Goal: Check status: Verify the current state of an ongoing process or item

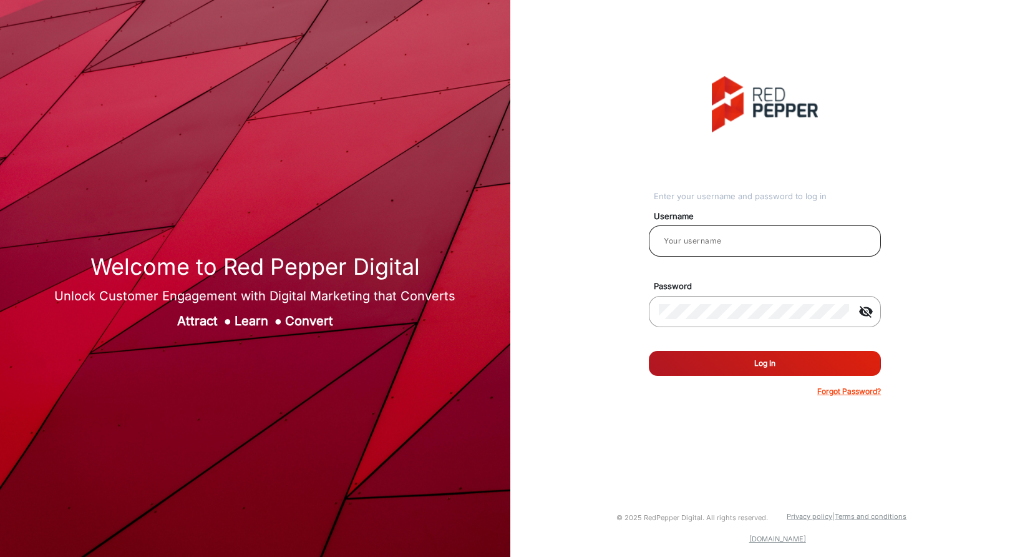
click at [739, 246] on input "email" at bounding box center [765, 240] width 212 height 15
type input "Hamish"
click at [781, 371] on button "Log In" at bounding box center [765, 363] width 232 height 25
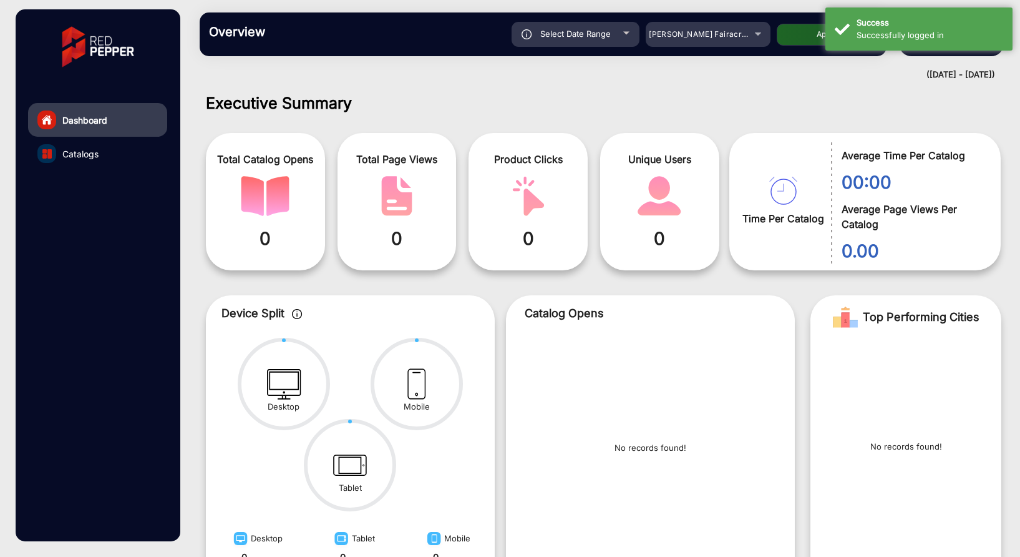
scroll to position [9, 0]
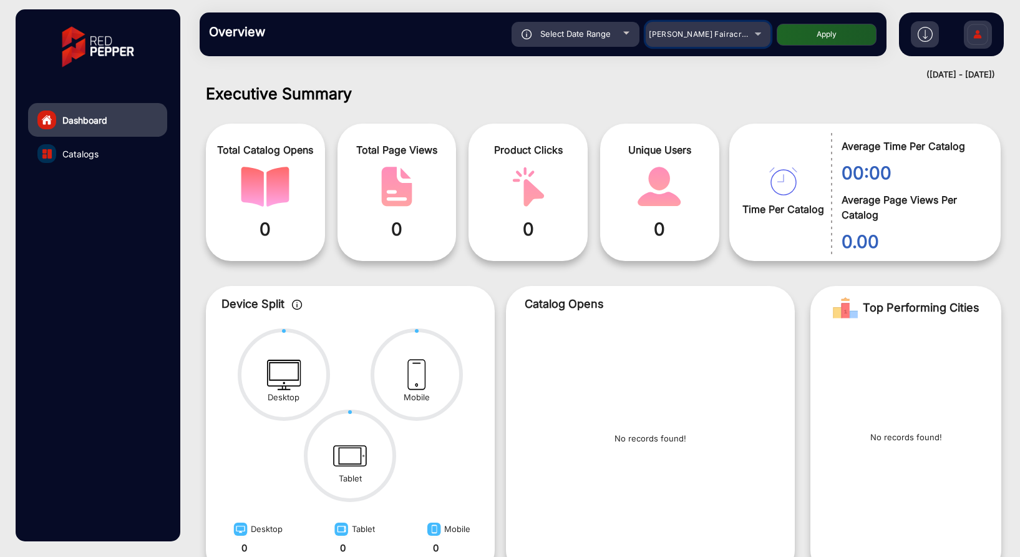
click at [696, 33] on span "[PERSON_NAME] Fairacre Farms" at bounding box center [711, 33] width 124 height 9
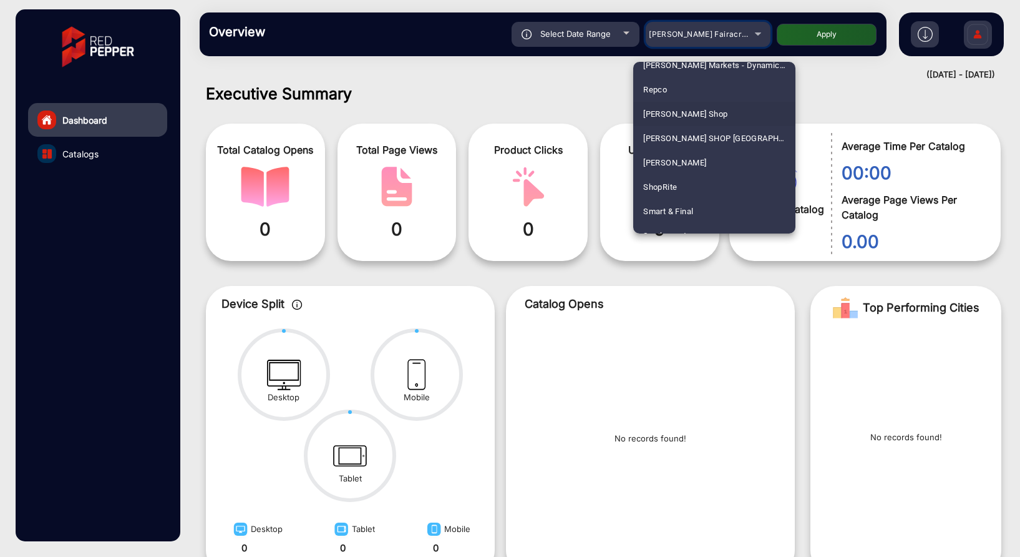
scroll to position [2789, 0]
click at [660, 186] on span "ShopRite" at bounding box center [660, 186] width 34 height 24
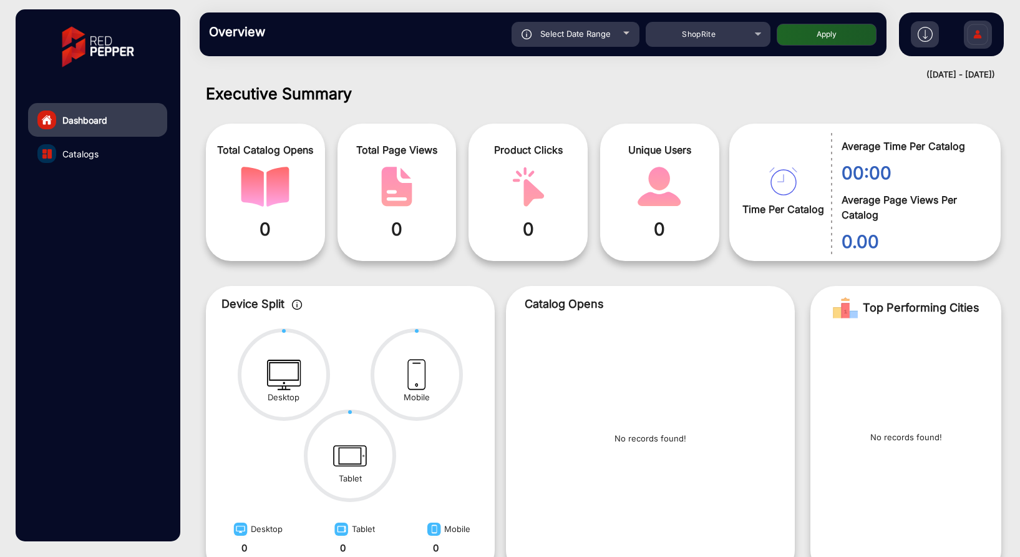
click at [814, 37] on button "Apply" at bounding box center [827, 35] width 100 height 22
type input "[DATE]"
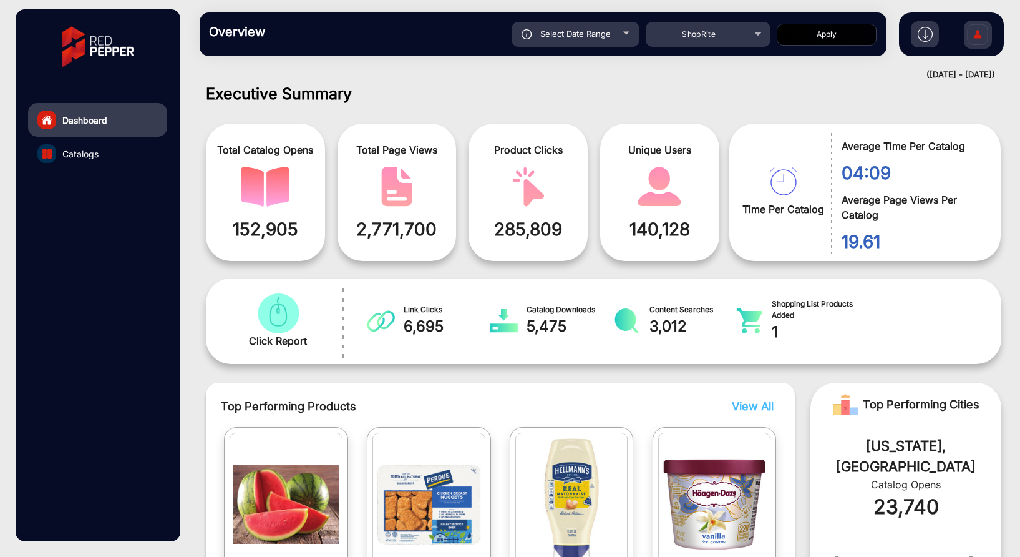
click at [584, 36] on span "Select Date Range" at bounding box center [575, 34] width 71 height 10
type input "[DATE]"
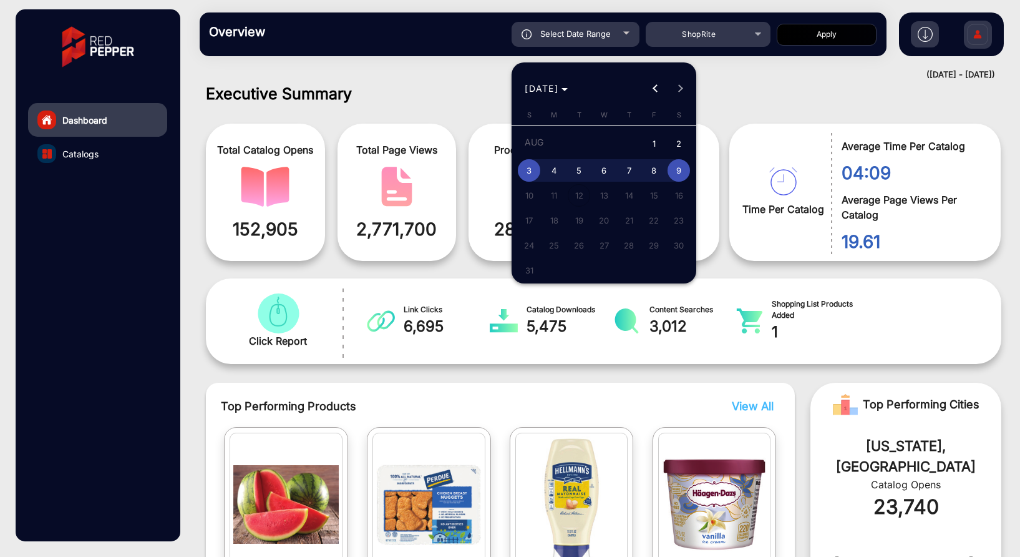
click at [745, 101] on div at bounding box center [510, 278] width 1020 height 557
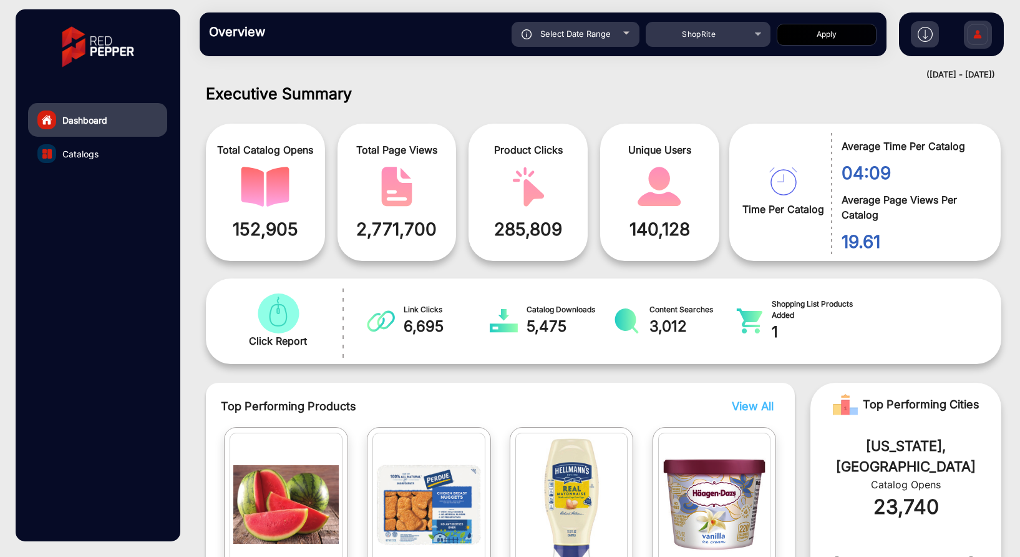
click at [600, 32] on span "Select Date Range" at bounding box center [575, 34] width 71 height 10
type input "[DATE]"
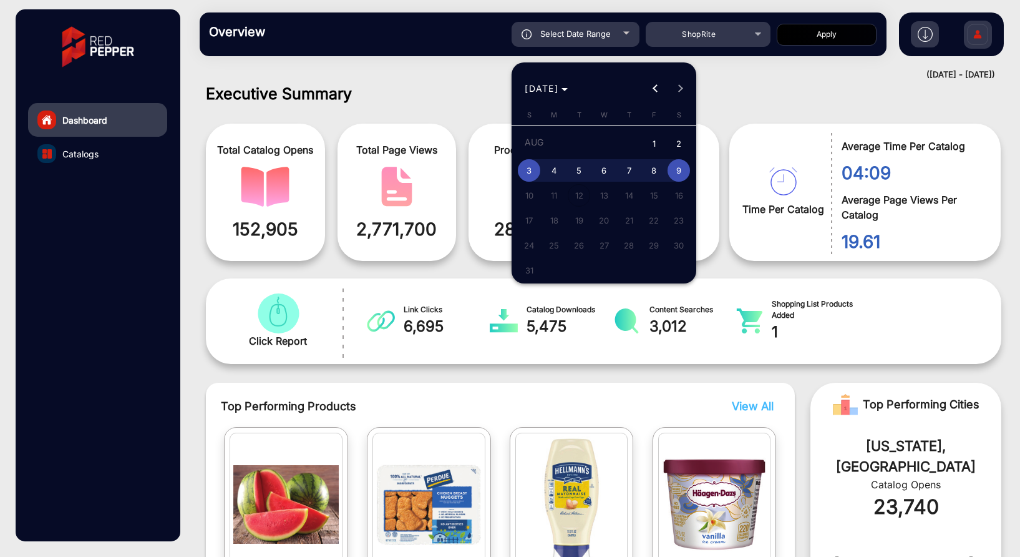
click at [736, 110] on div at bounding box center [510, 278] width 1020 height 557
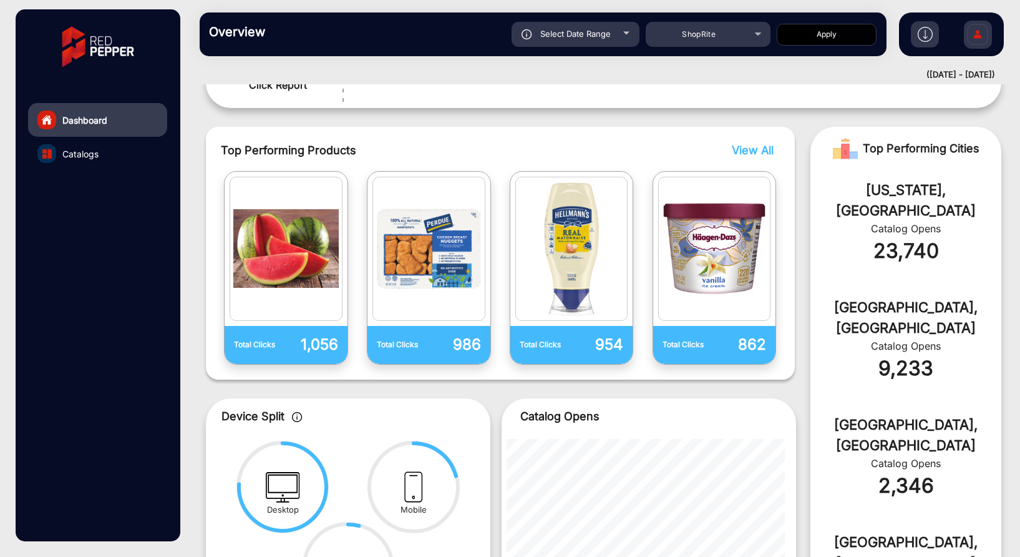
scroll to position [475, 0]
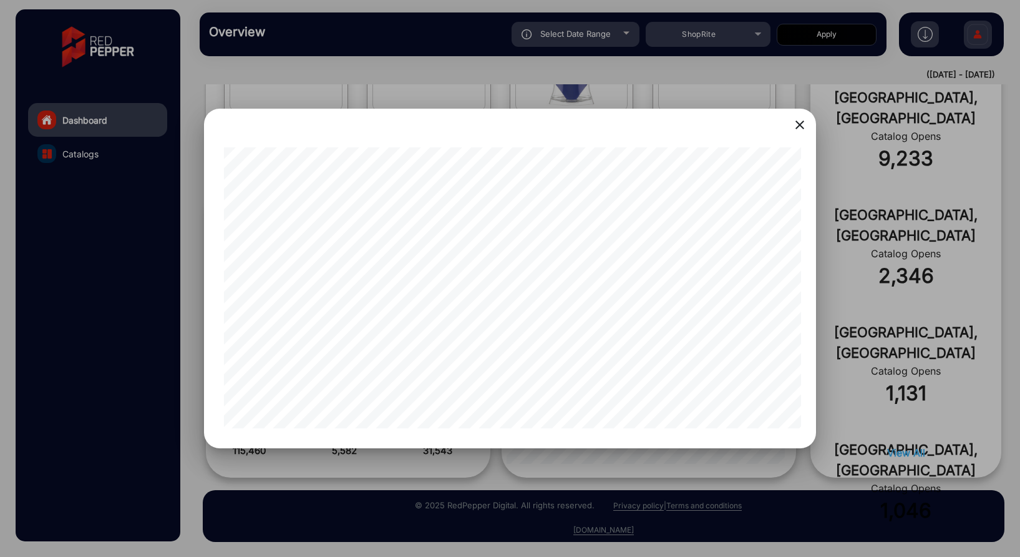
click at [798, 129] on mat-icon "close" at bounding box center [800, 124] width 15 height 15
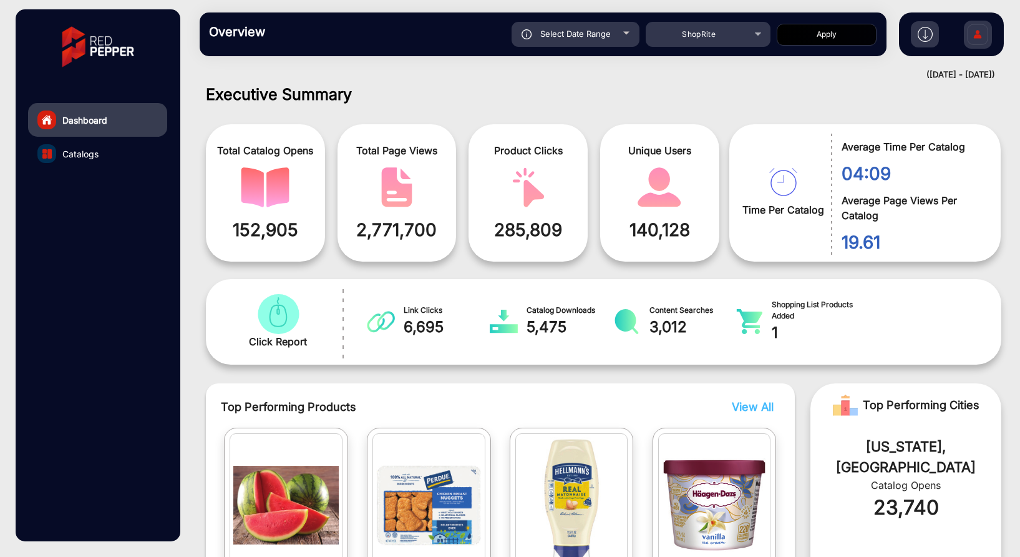
scroll to position [0, 0]
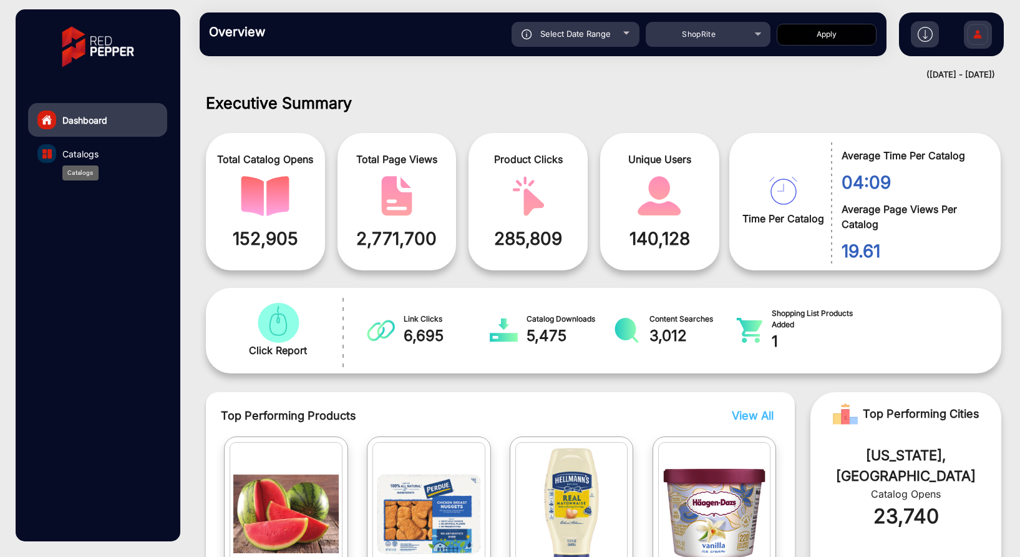
click at [86, 153] on span "Catalogs" at bounding box center [80, 153] width 36 height 13
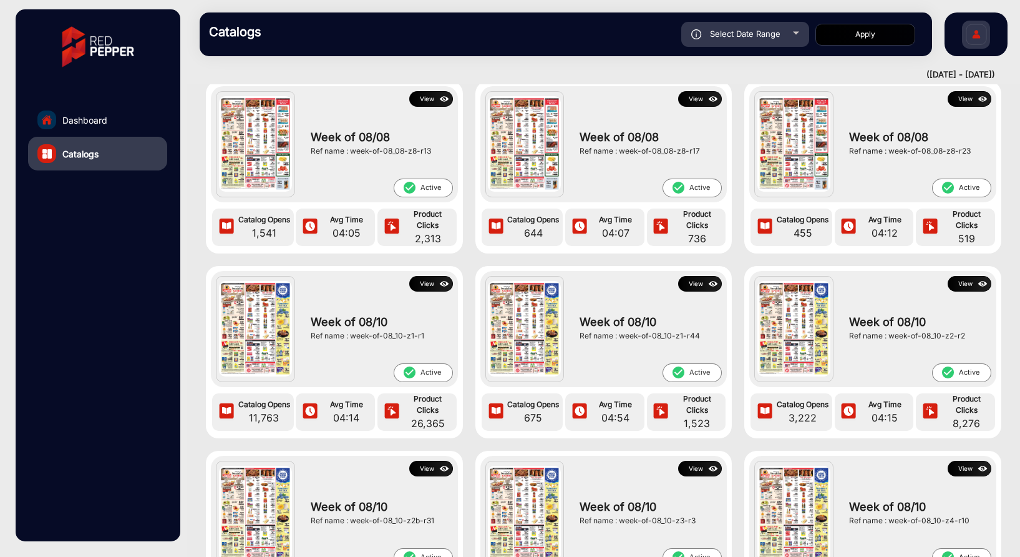
scroll to position [66, 0]
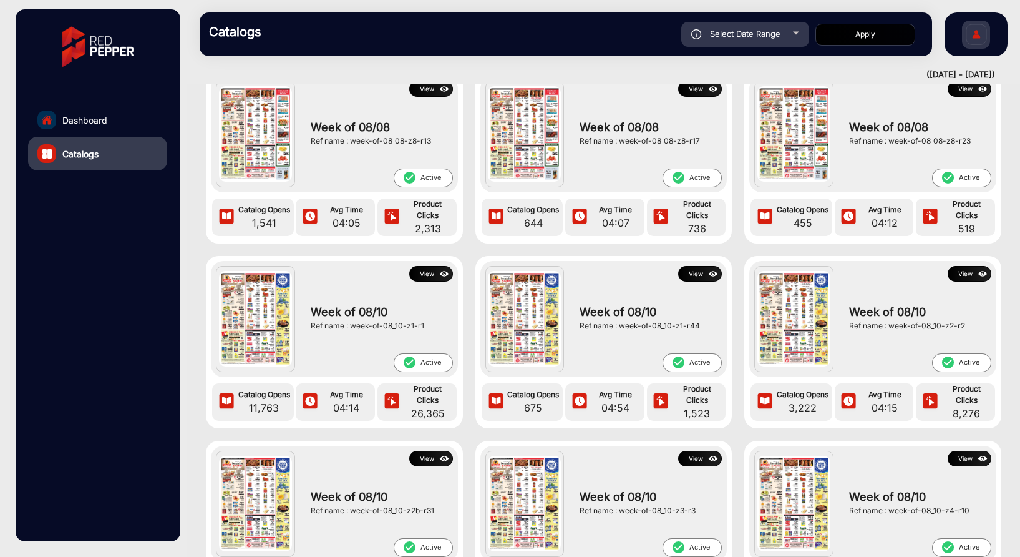
click at [429, 271] on button "View" at bounding box center [431, 274] width 44 height 16
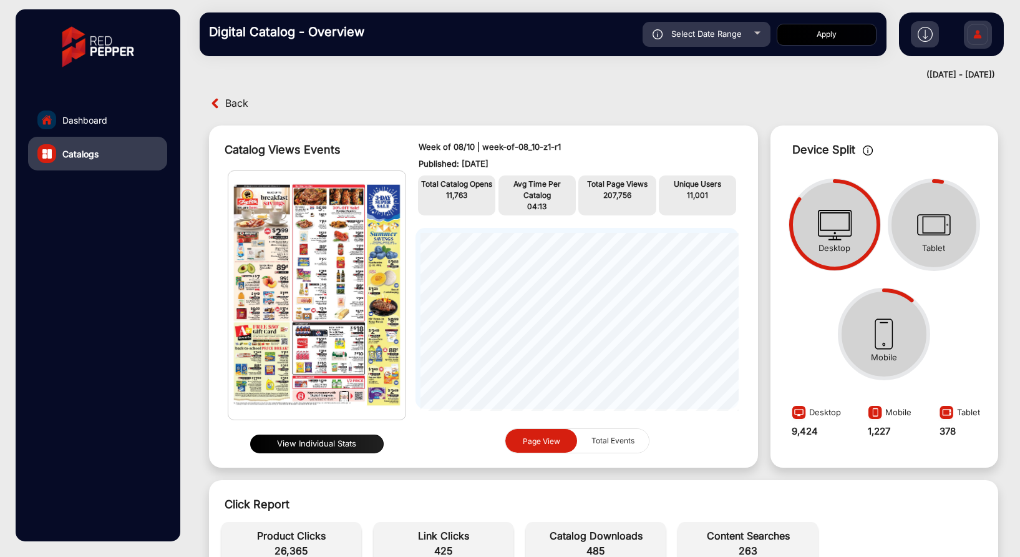
click at [315, 365] on img at bounding box center [316, 295] width 177 height 248
click at [307, 439] on button "View Individual Stats" at bounding box center [317, 443] width 134 height 19
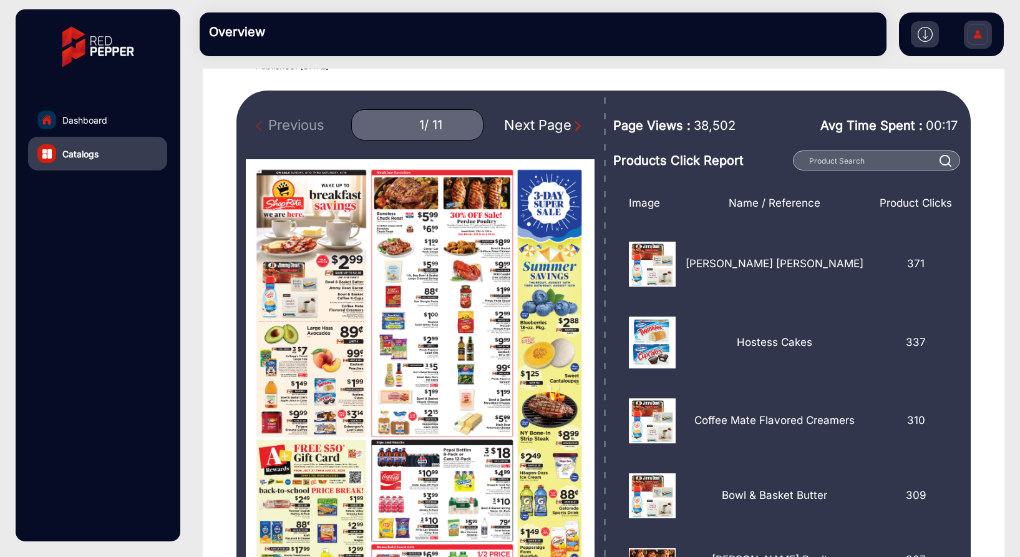
scroll to position [89, 0]
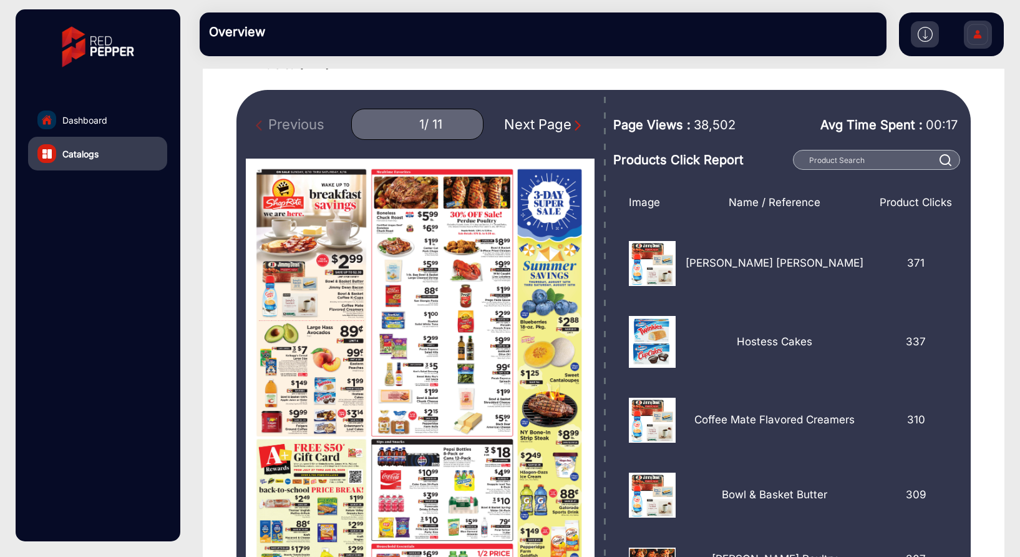
click at [534, 122] on div "Next Page" at bounding box center [544, 124] width 80 height 21
type input "2"
